Goal: Entertainment & Leisure: Consume media (video, audio)

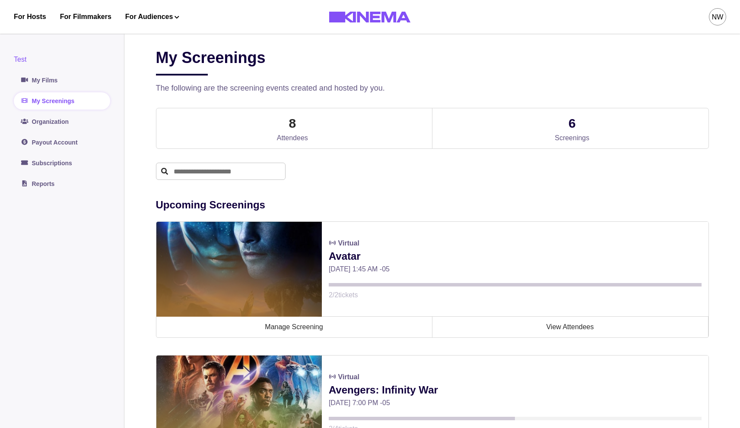
scroll to position [186, 0]
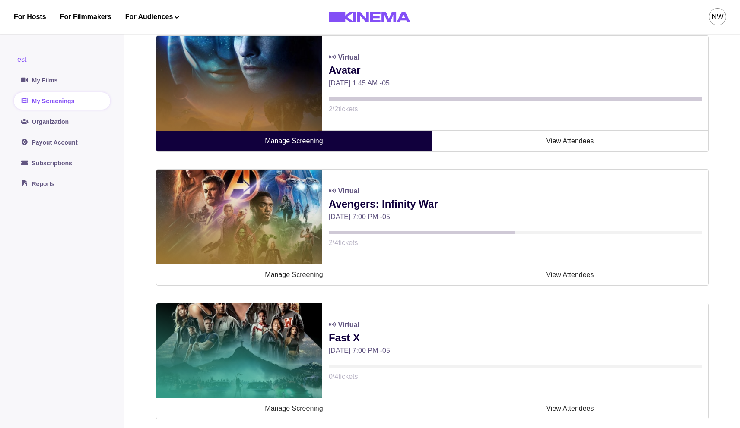
click at [298, 140] on link "Manage Screening" at bounding box center [294, 141] width 276 height 21
click at [295, 146] on link "Manage Screening" at bounding box center [294, 141] width 276 height 21
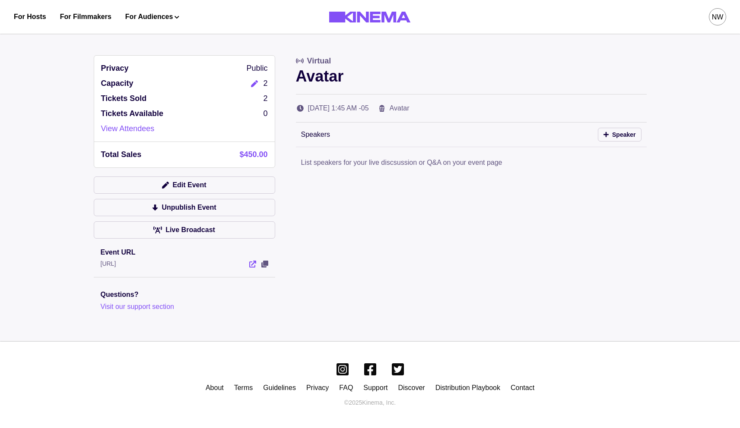
click at [252, 266] on icon "View Event" at bounding box center [252, 264] width 7 height 7
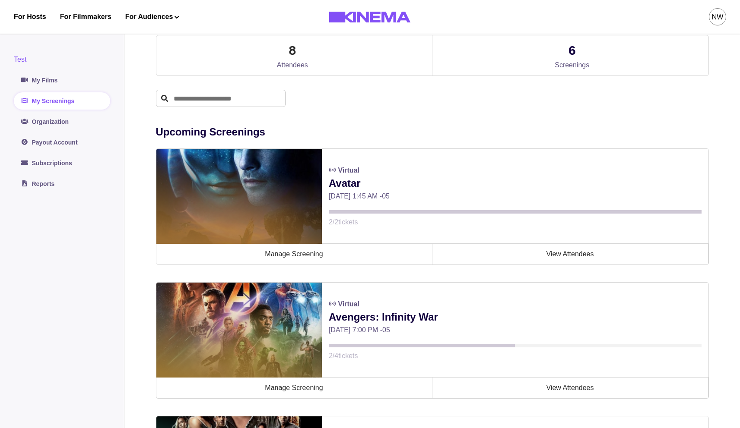
scroll to position [73, 0]
click at [32, 77] on link "My Films" at bounding box center [62, 80] width 96 height 17
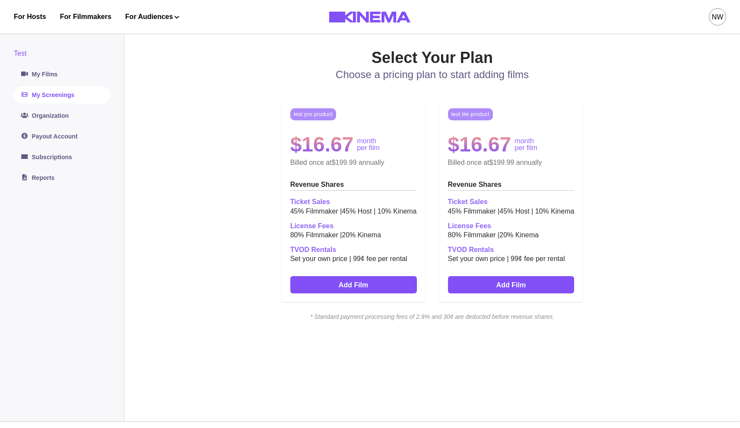
click at [73, 99] on link "My Screenings" at bounding box center [62, 94] width 96 height 17
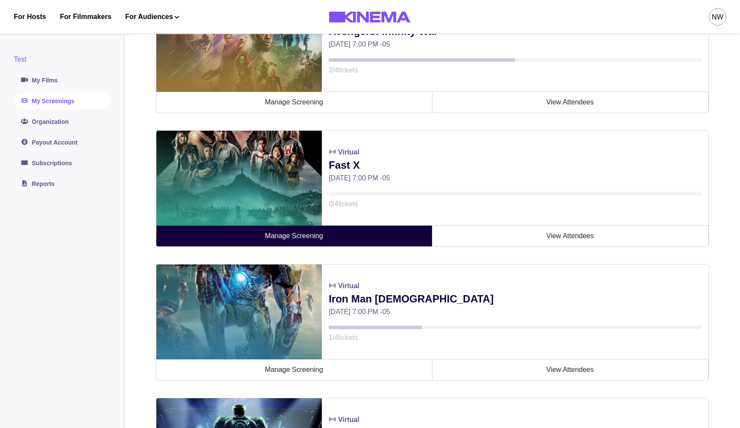
scroll to position [306, 0]
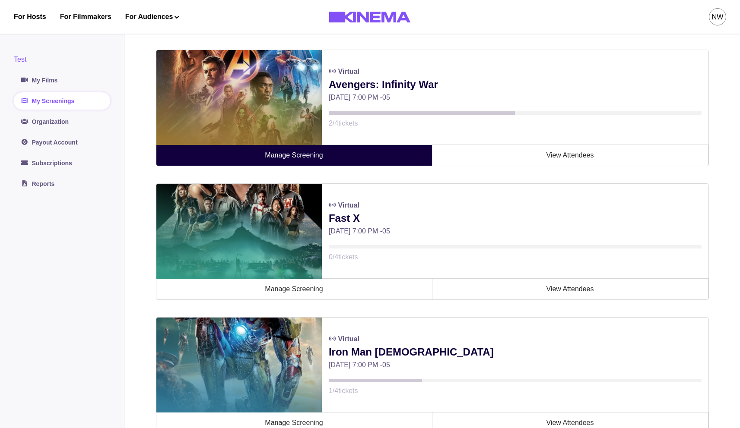
click at [273, 162] on link "Manage Screening" at bounding box center [294, 155] width 276 height 21
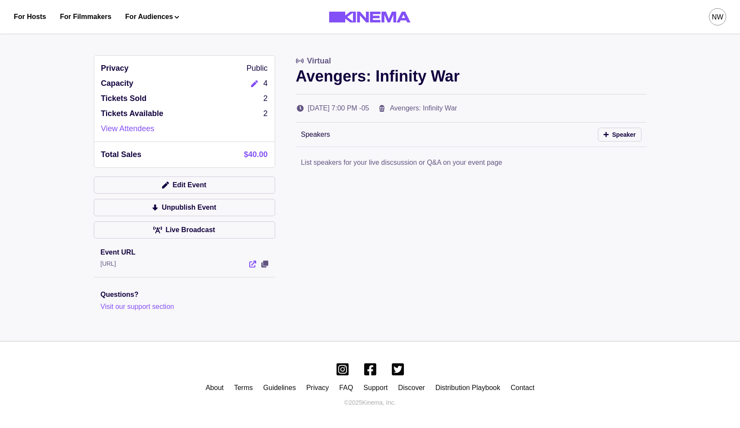
click at [254, 262] on icon "View Event" at bounding box center [252, 264] width 7 height 7
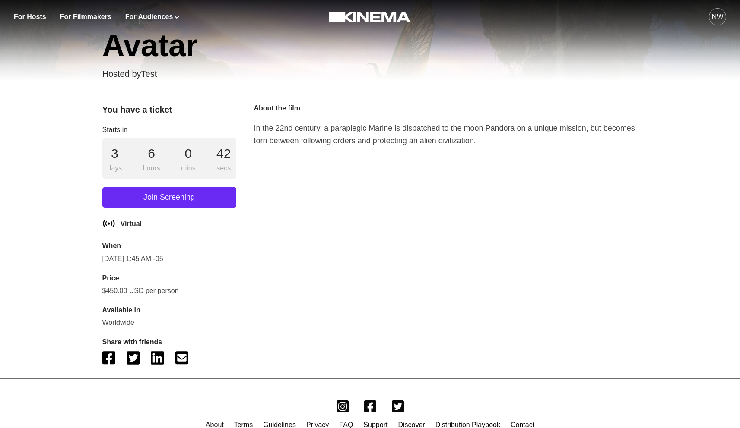
scroll to position [297, 0]
click at [175, 202] on div "Join Screening" at bounding box center [169, 197] width 106 height 12
click at [161, 197] on div "Join Screening" at bounding box center [169, 197] width 106 height 12
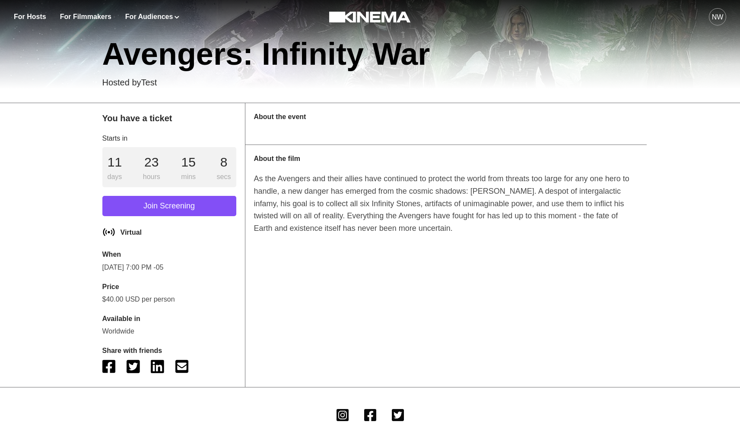
scroll to position [289, 0]
